Goal: Task Accomplishment & Management: Use online tool/utility

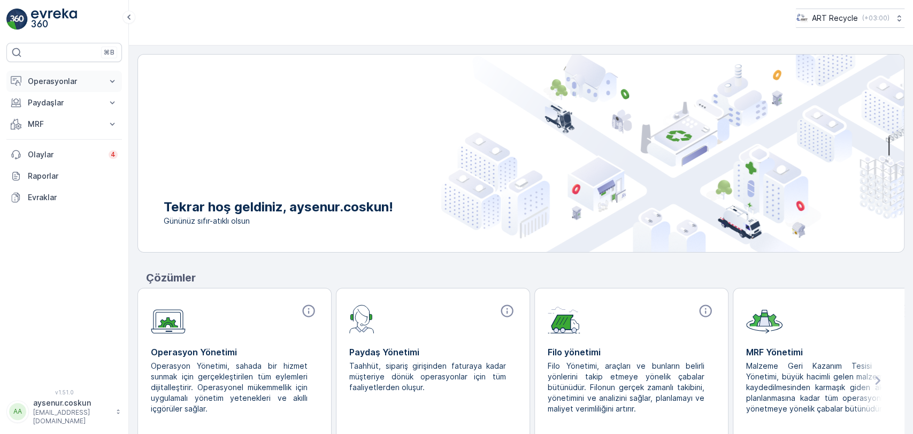
click at [68, 86] on p "Operasyonlar" at bounding box center [64, 81] width 73 height 11
click at [67, 125] on p "Rotalar & Görevler" at bounding box center [60, 129] width 66 height 11
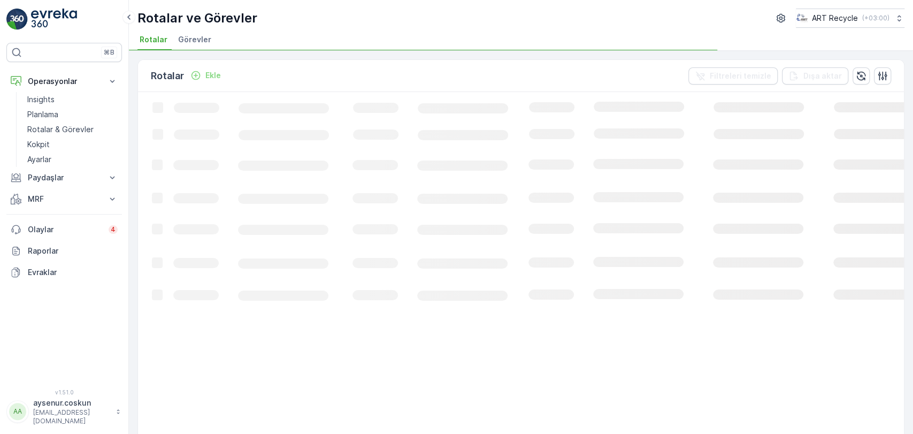
click at [190, 45] on li "Görevler" at bounding box center [196, 41] width 40 height 18
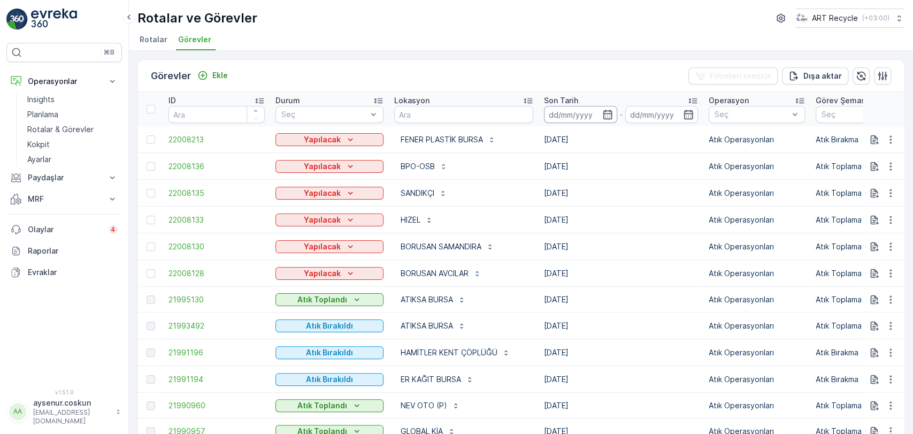
click at [459, 116] on input at bounding box center [580, 114] width 73 height 17
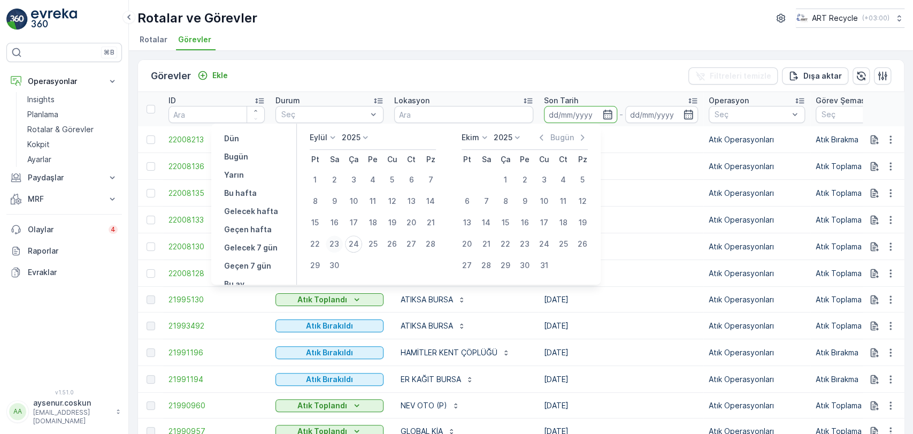
click at [336, 242] on div "23" at bounding box center [334, 243] width 17 height 17
type input "[DATE]"
click at [336, 242] on div "23" at bounding box center [334, 243] width 17 height 17
type input "[DATE]"
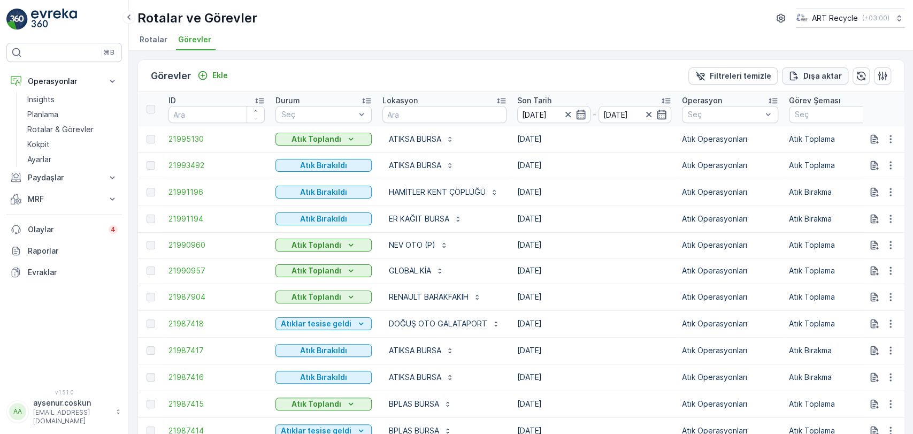
click at [459, 76] on p "Dışa aktar" at bounding box center [822, 76] width 39 height 11
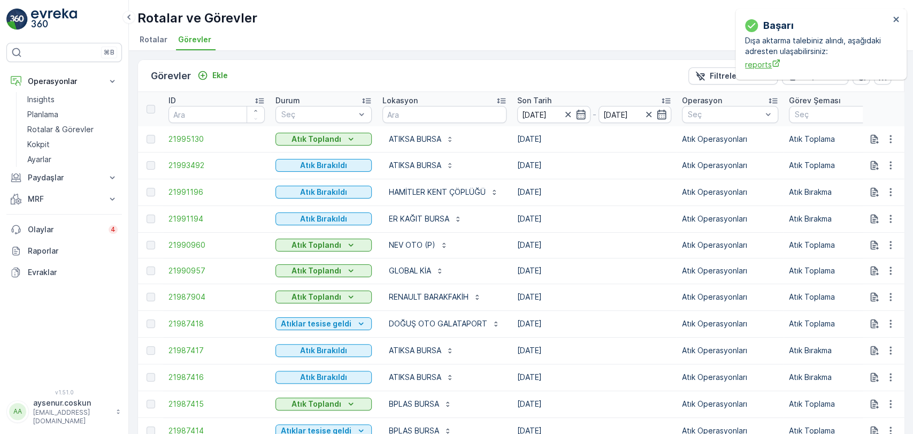
click at [459, 67] on span "reports" at bounding box center [817, 64] width 144 height 11
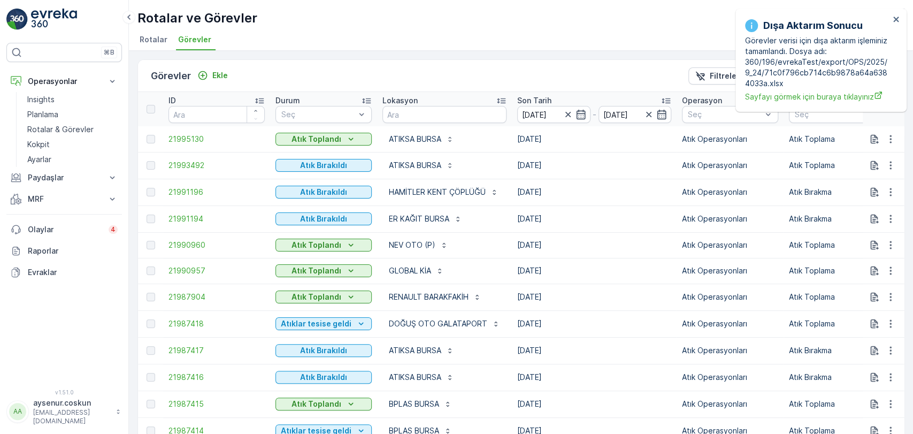
drag, startPoint x: 42, startPoint y: 20, endPoint x: 50, endPoint y: 19, distance: 8.0
click at [42, 19] on img at bounding box center [54, 19] width 46 height 21
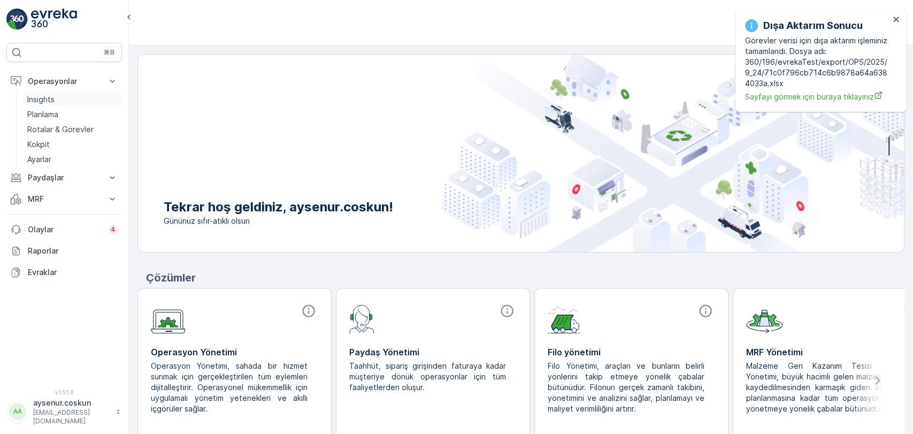
click at [69, 97] on link "Insights" at bounding box center [72, 99] width 99 height 15
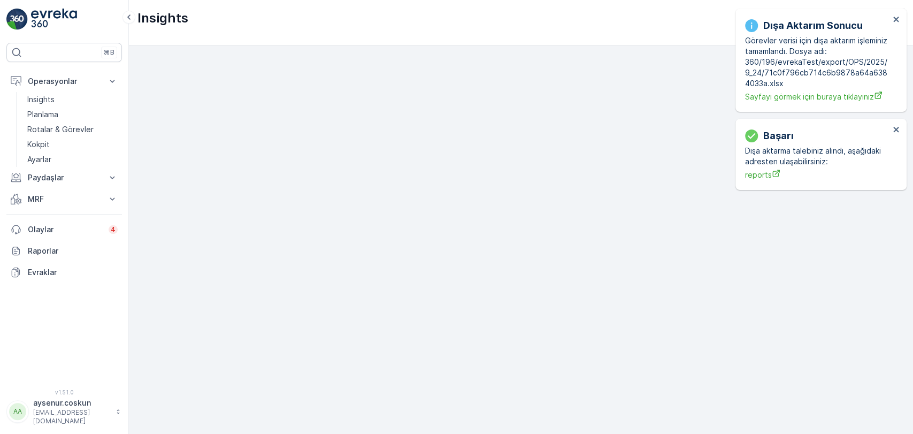
click at [459, 18] on div "Dışa Aktarım Sonucu Görevler verisi için dışa aktarım işleminiz tamamlandı. Dos…" at bounding box center [817, 60] width 151 height 90
click at [459, 20] on icon "close" at bounding box center [895, 19] width 5 height 5
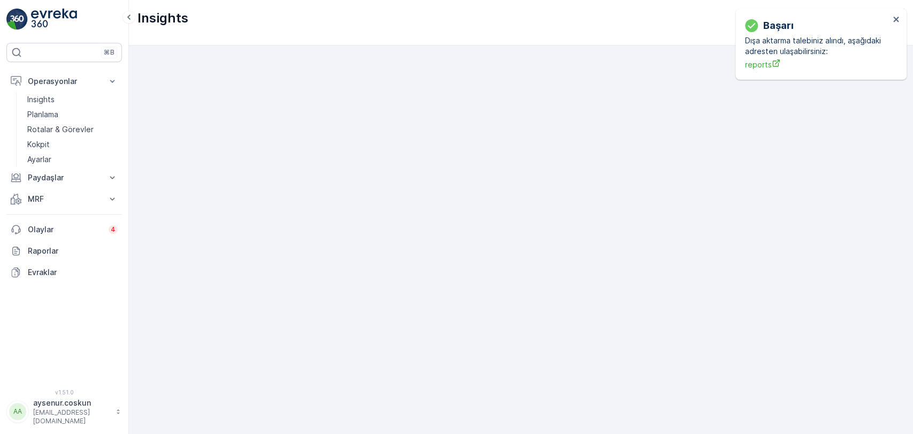
scroll to position [10, 0]
click at [68, 11] on img at bounding box center [54, 19] width 46 height 21
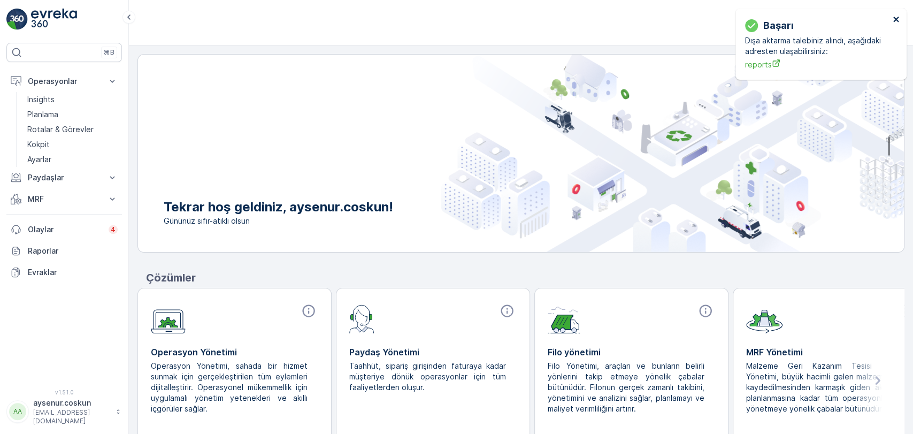
click at [459, 18] on icon "close" at bounding box center [895, 19] width 5 height 5
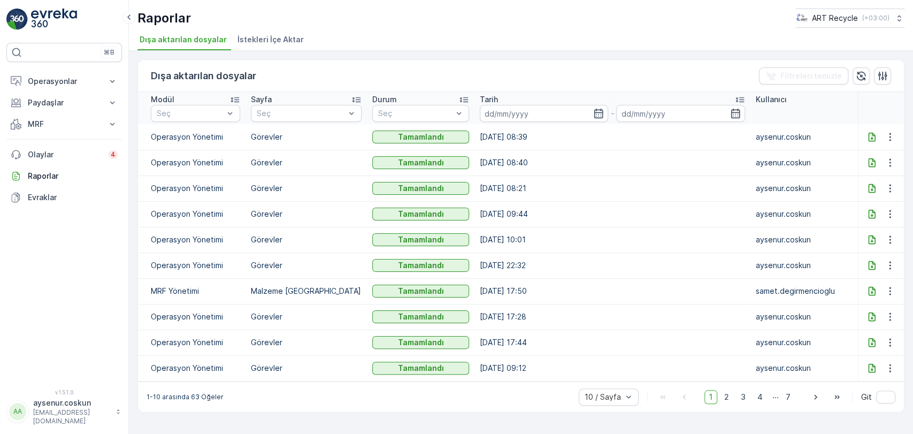
click at [873, 134] on icon at bounding box center [871, 136] width 7 height 9
